Goal: Task Accomplishment & Management: Manage account settings

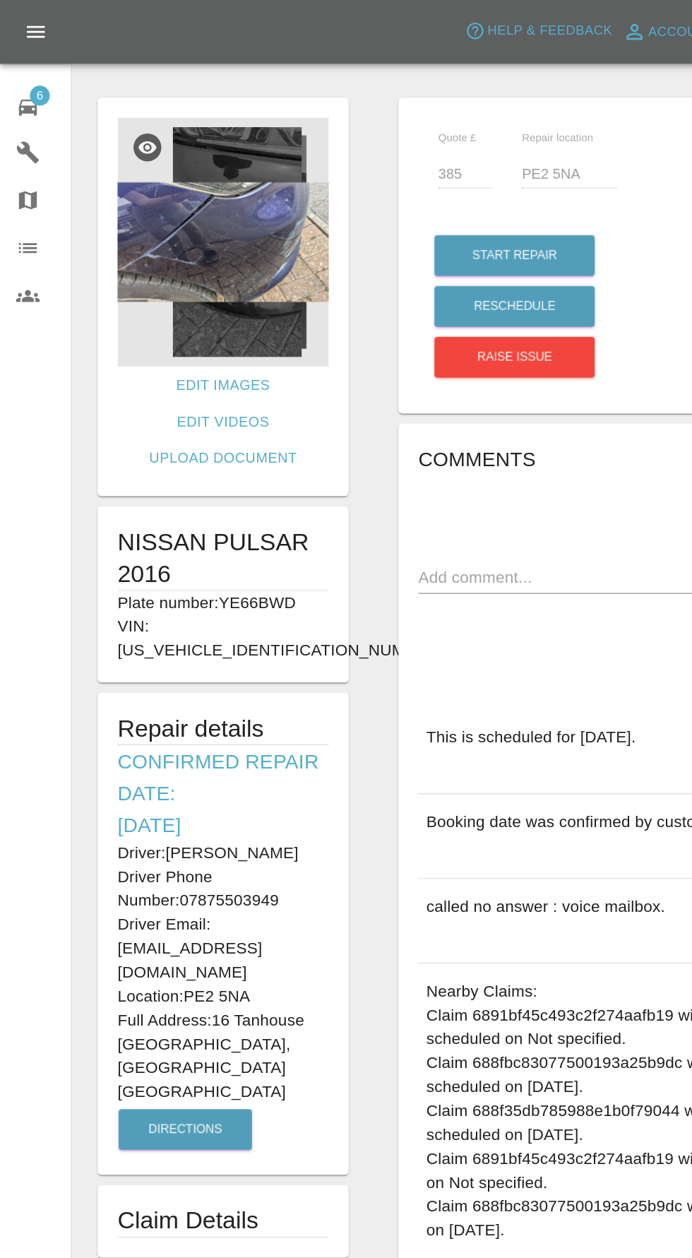
click at [27, 80] on icon at bounding box center [19, 76] width 17 height 17
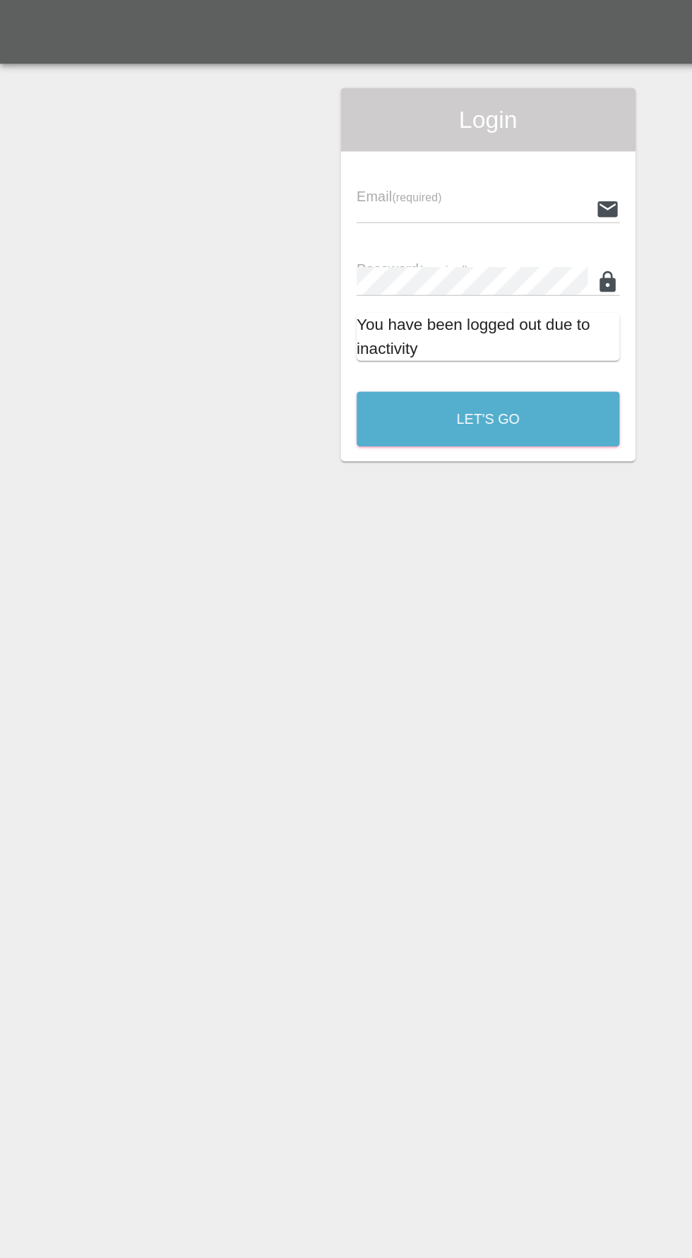
click at [339, 146] on input "text" at bounding box center [335, 148] width 164 height 20
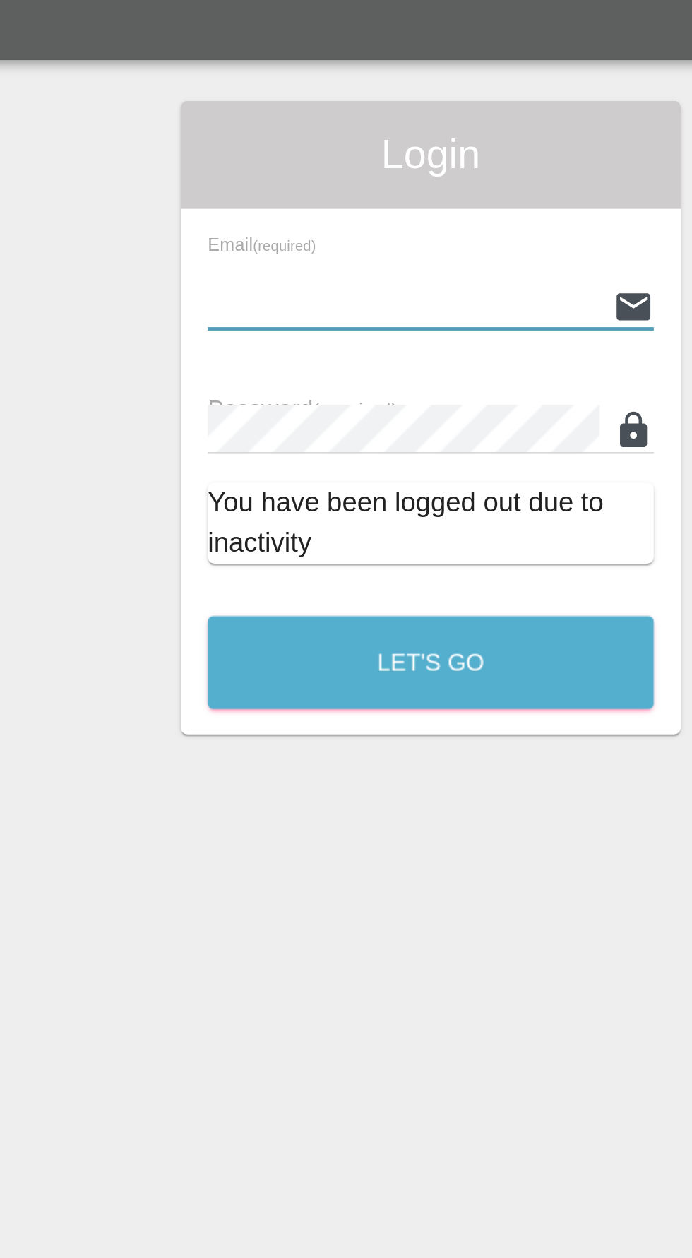
type input "[EMAIL_ADDRESS][DOMAIN_NAME]"
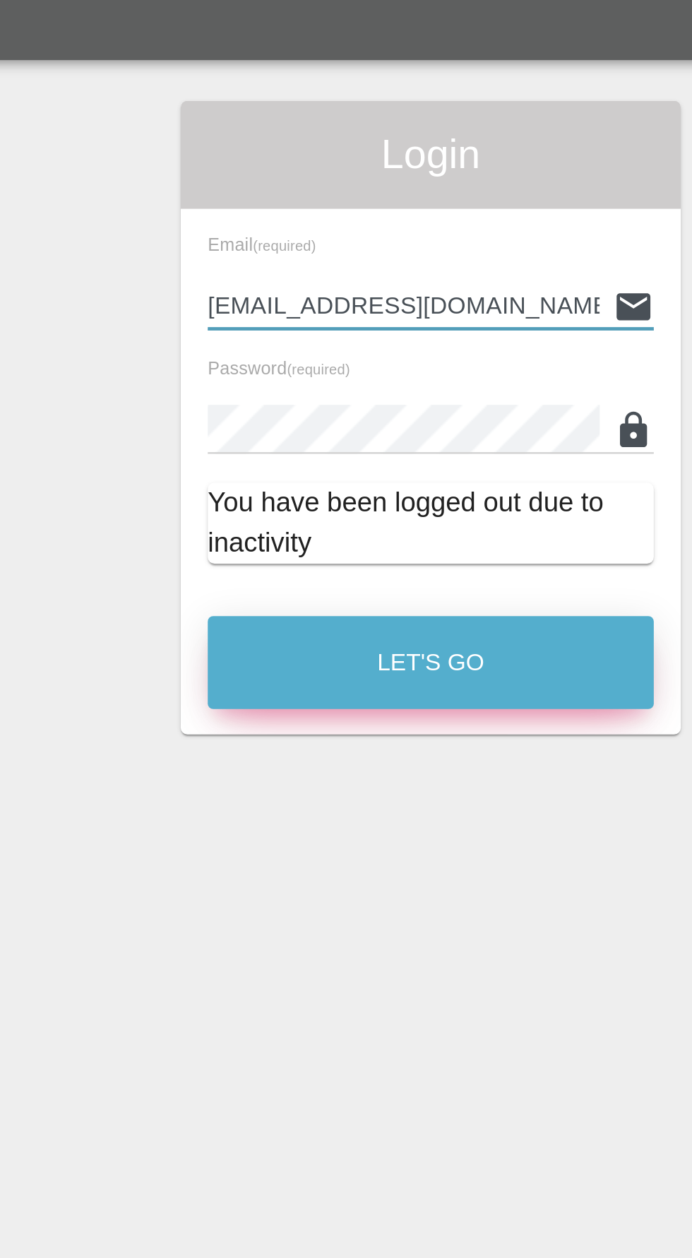
click at [375, 307] on button "Let's Go" at bounding box center [346, 297] width 187 height 39
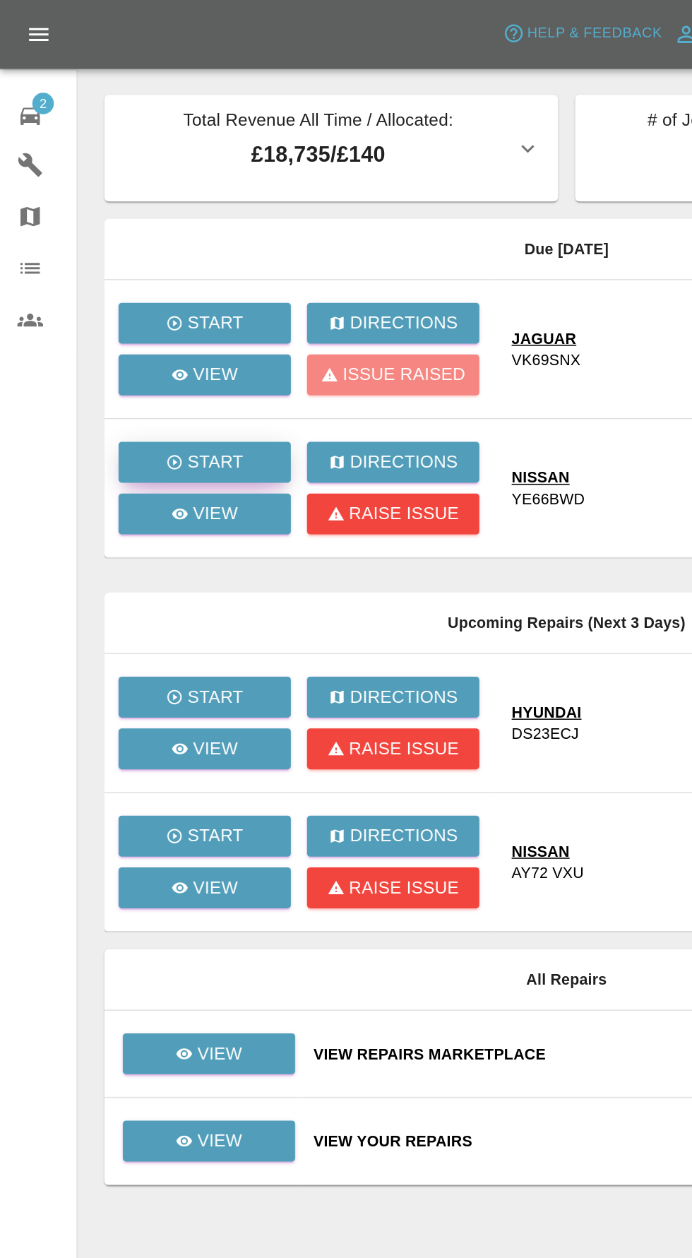
click at [122, 302] on div "Start" at bounding box center [134, 303] width 51 height 17
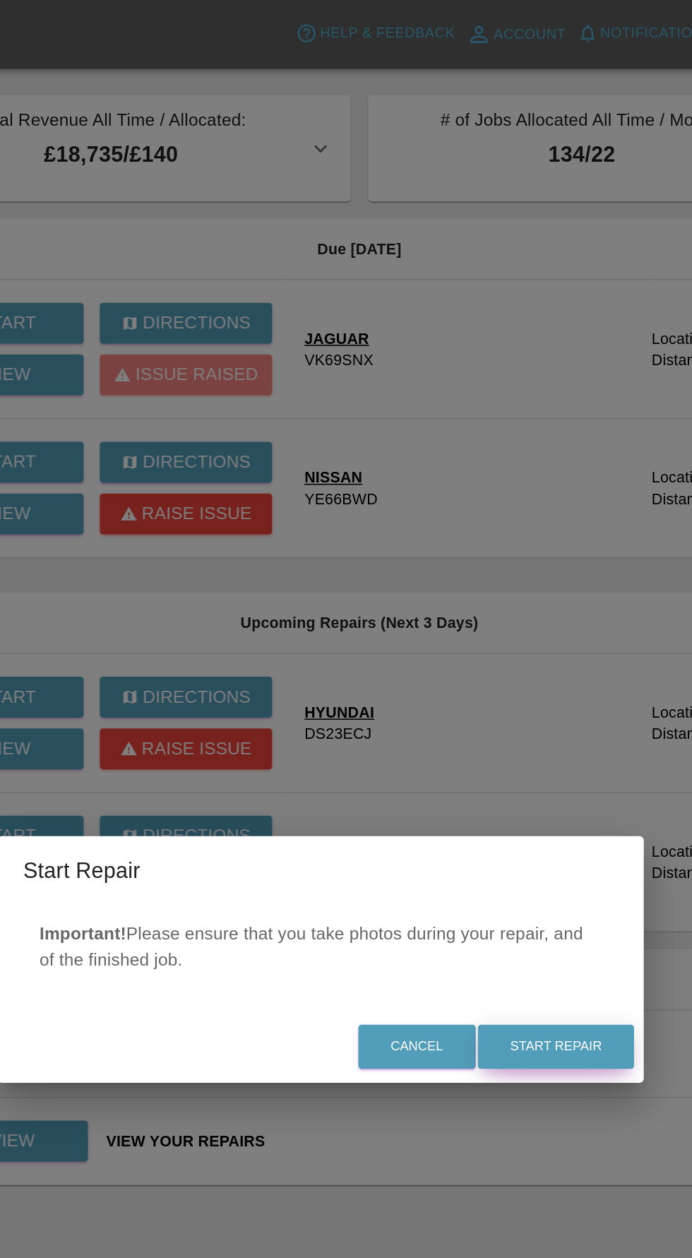
click at [515, 675] on button "Start Repair" at bounding box center [500, 686] width 102 height 29
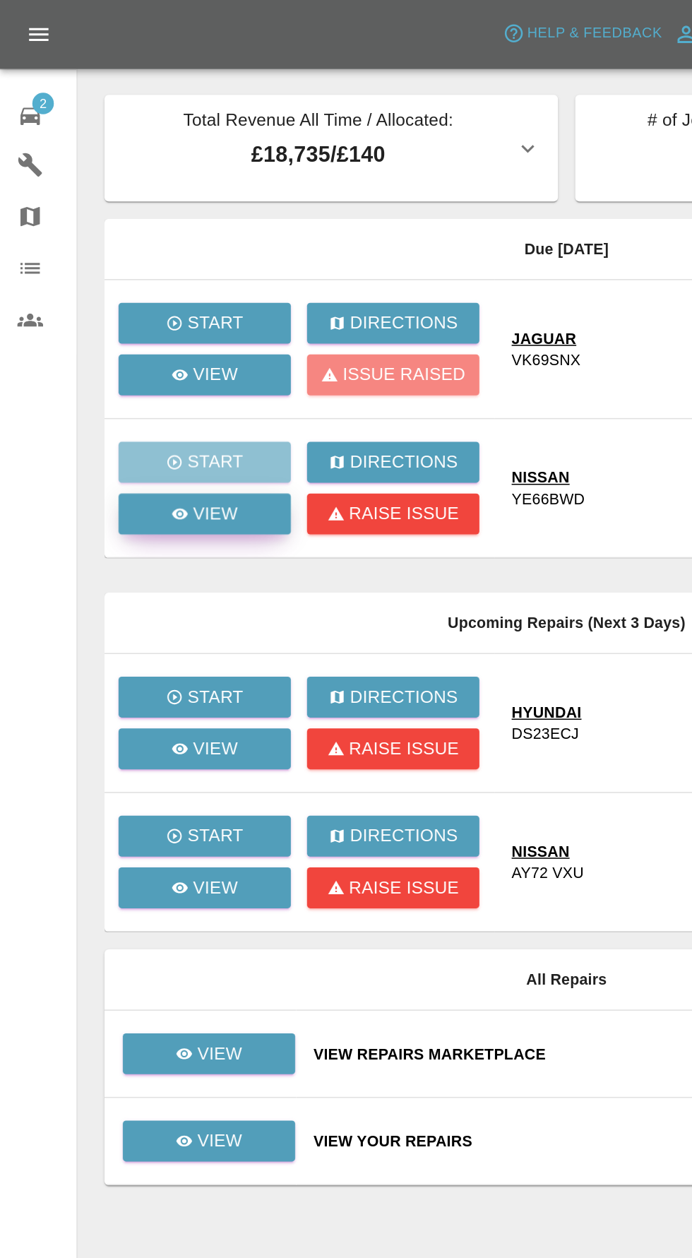
click at [126, 348] on link "View" at bounding box center [134, 337] width 113 height 27
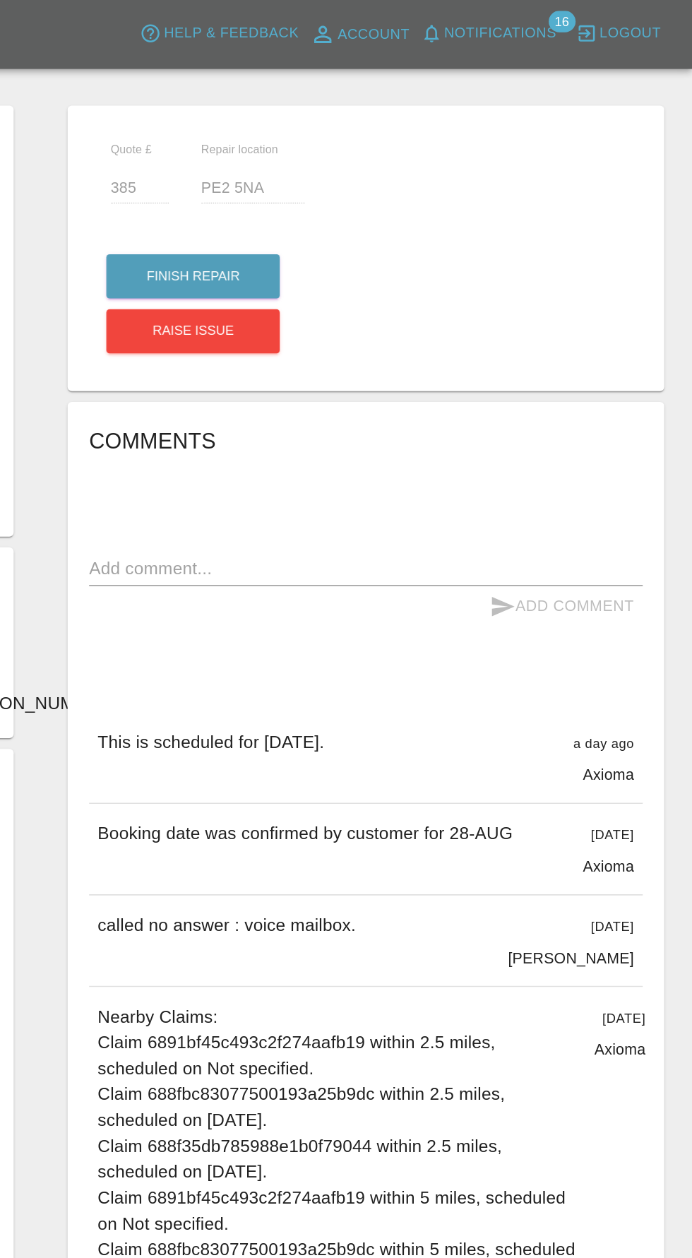
click at [596, 20] on span "Notifications" at bounding box center [566, 22] width 73 height 16
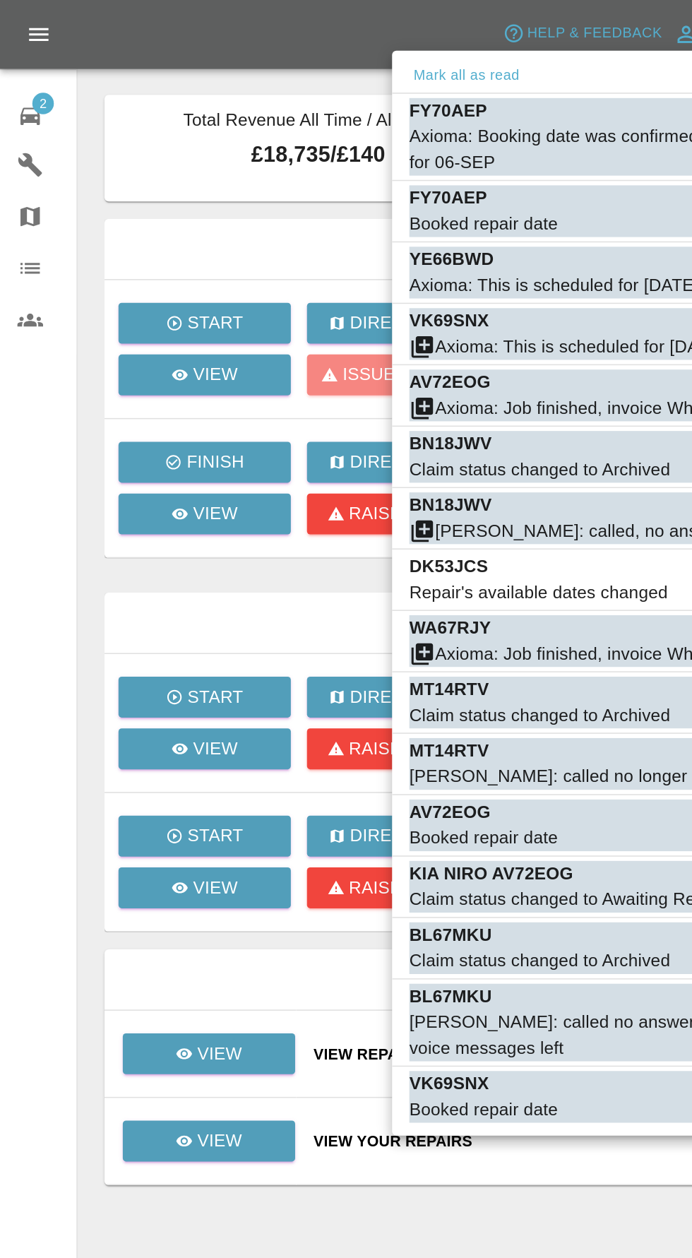
click at [31, 357] on div at bounding box center [346, 629] width 692 height 1258
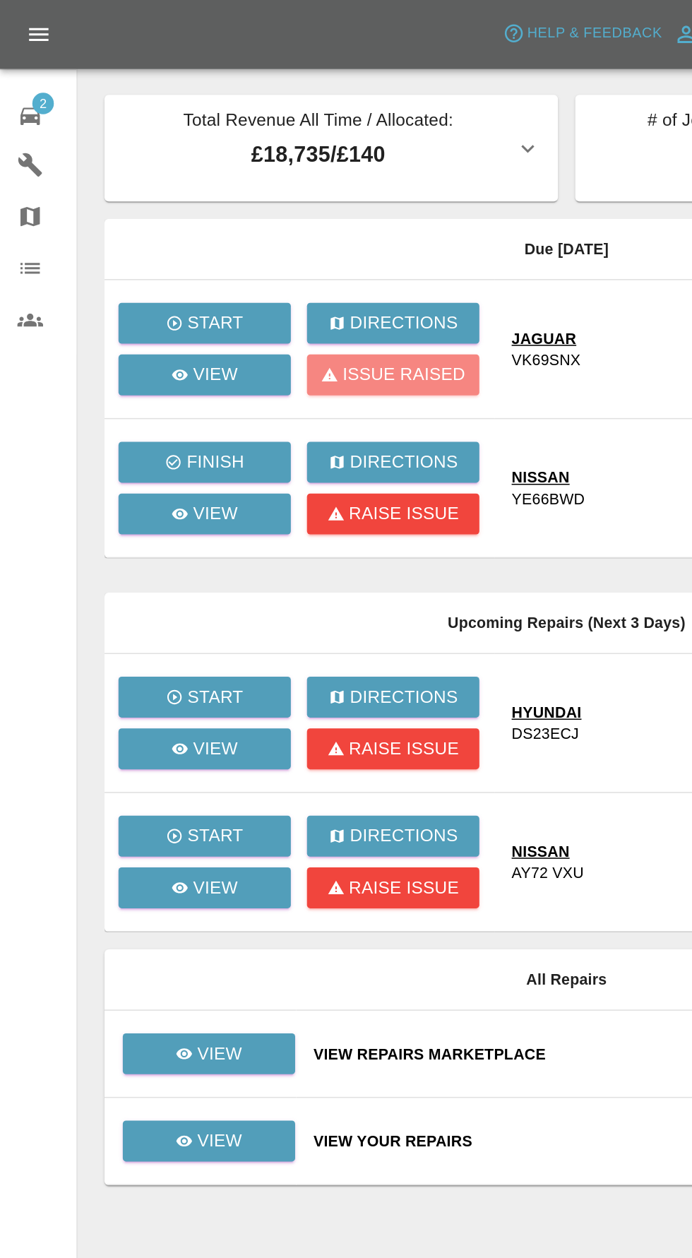
click at [28, 66] on span "2" at bounding box center [28, 68] width 14 height 14
click at [148, 687] on p "View" at bounding box center [144, 690] width 30 height 17
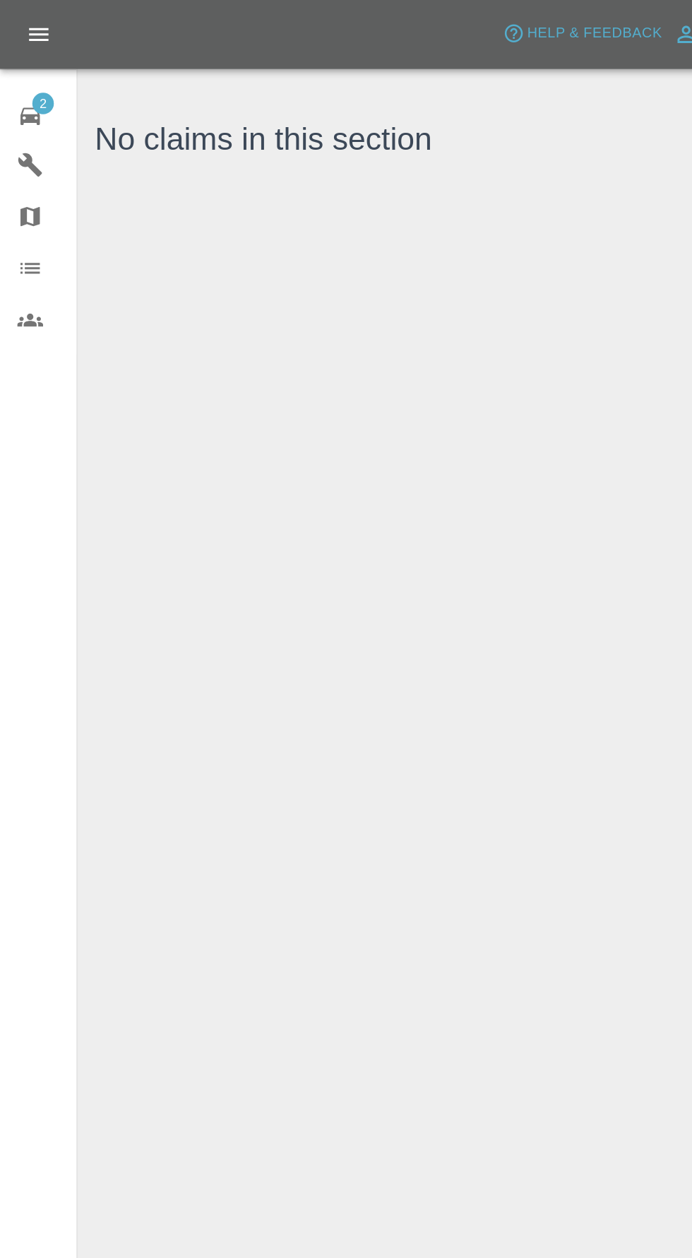
click at [20, 76] on icon at bounding box center [19, 76] width 13 height 11
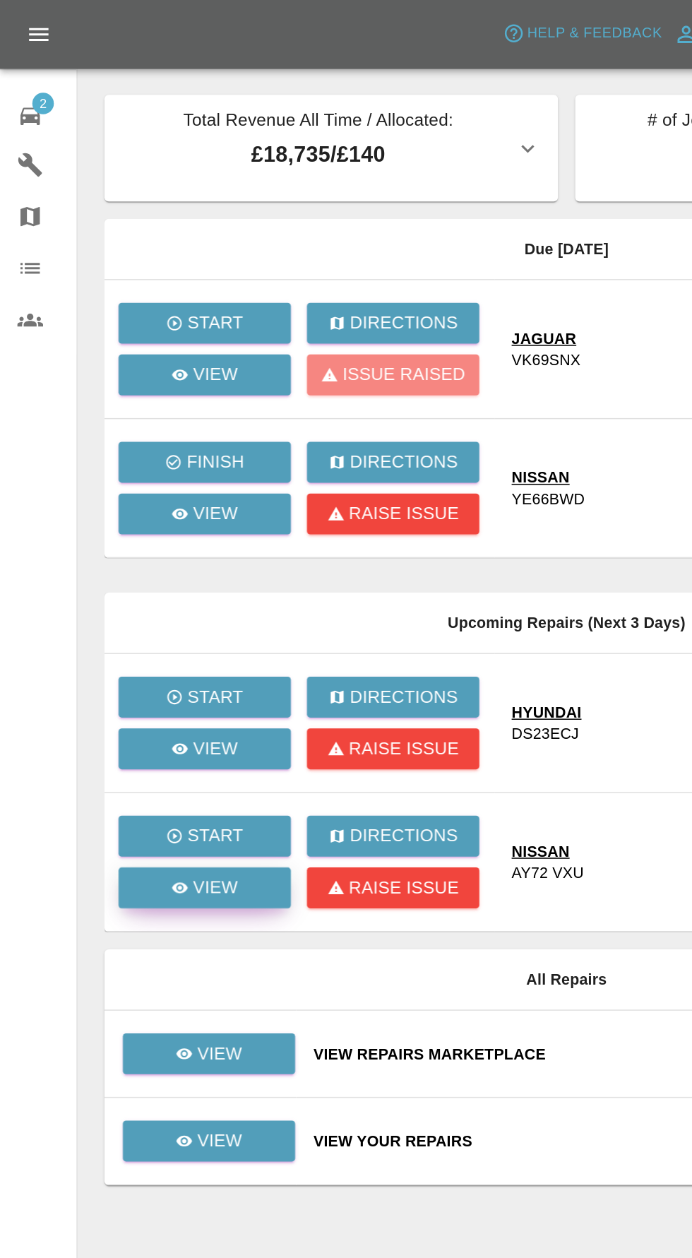
click at [146, 593] on link "View" at bounding box center [134, 582] width 113 height 27
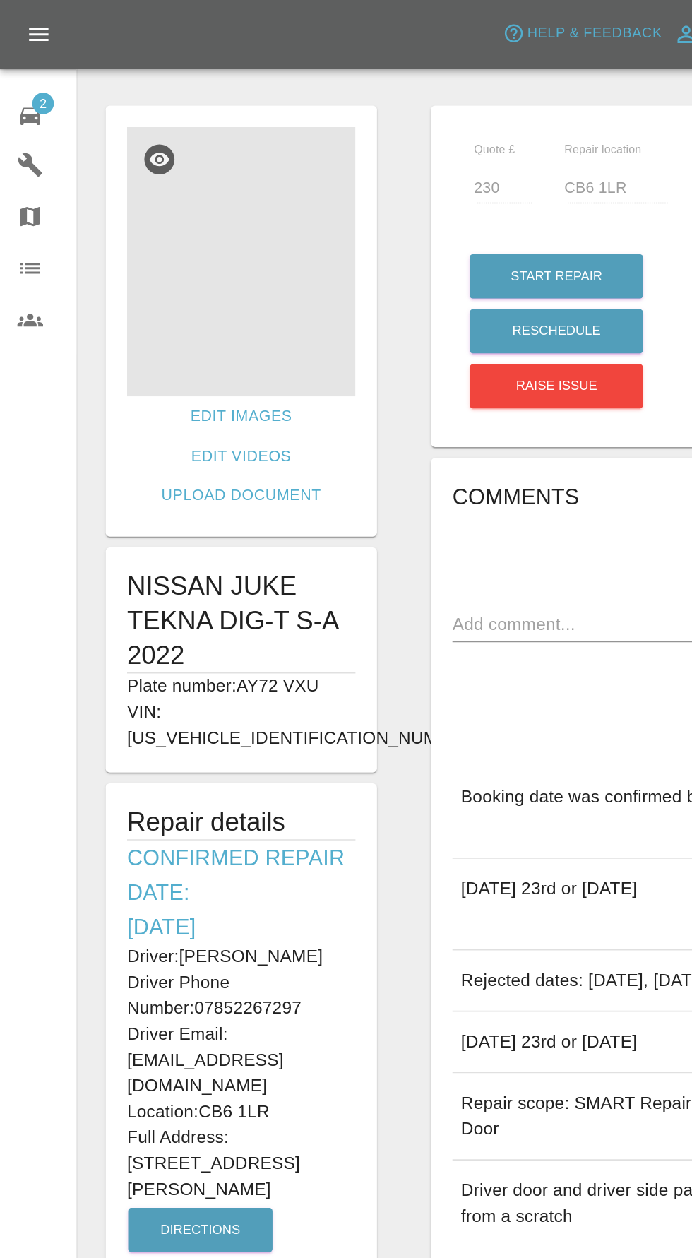
click at [126, 187] on img at bounding box center [158, 171] width 150 height 177
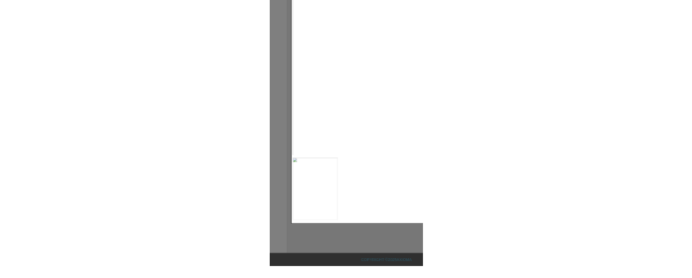
scroll to position [1, 0]
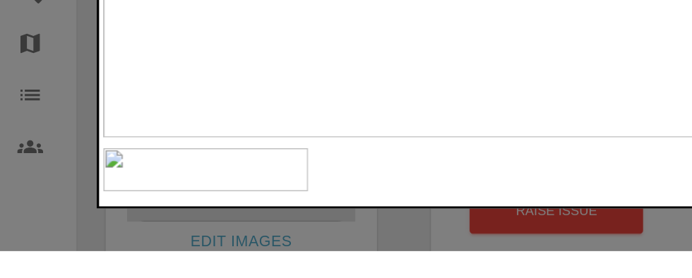
click at [160, 240] on img at bounding box center [135, 225] width 134 height 29
click at [387, 203] on img at bounding box center [346, 118] width 557 height 172
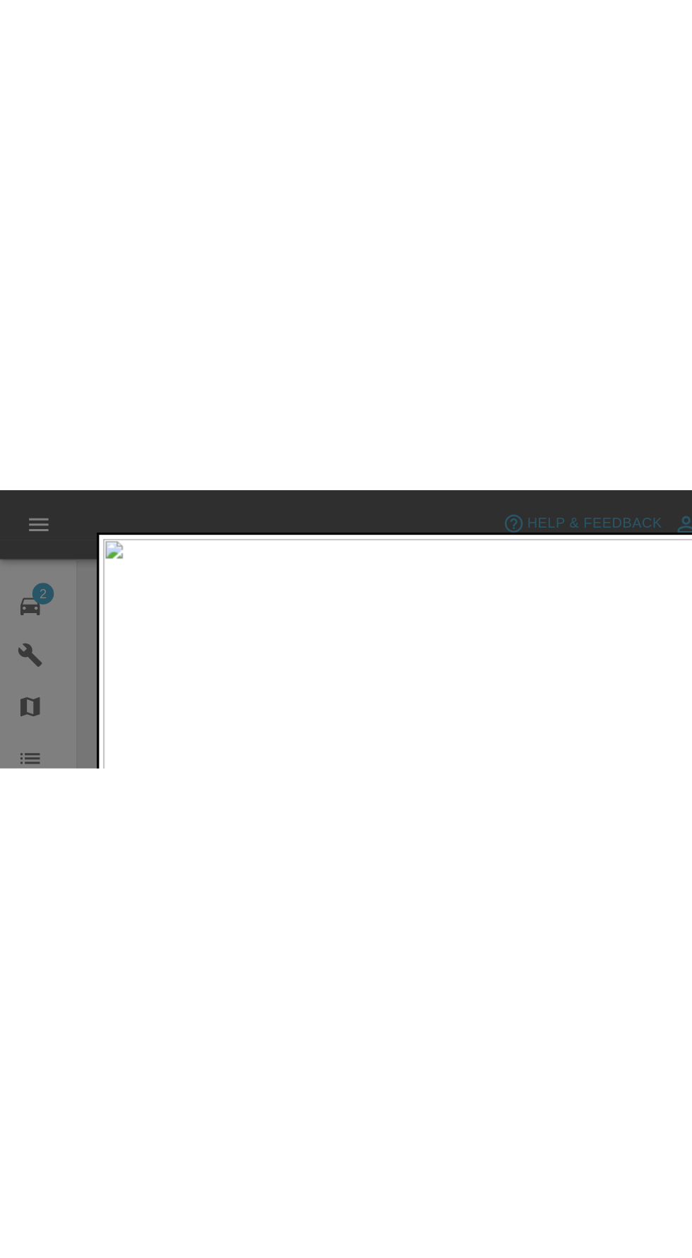
scroll to position [0, 0]
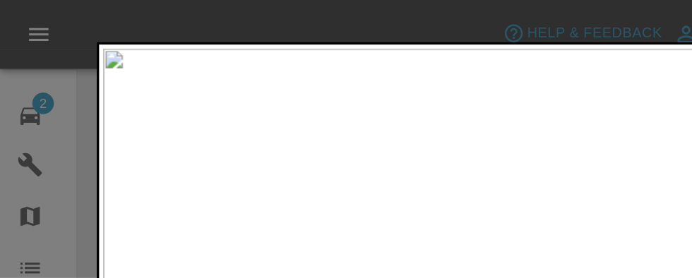
click at [49, 112] on div at bounding box center [346, 139] width 692 height 278
